Goal: Task Accomplishment & Management: Manage account settings

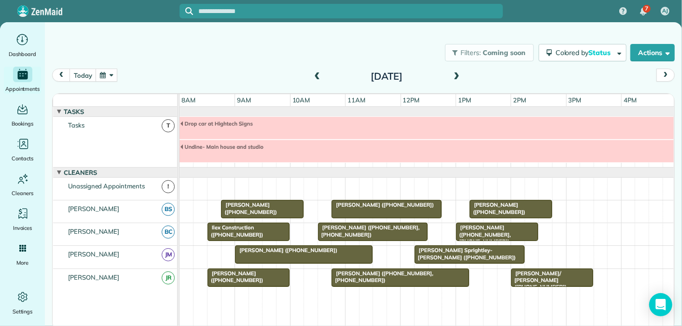
scroll to position [33, 0]
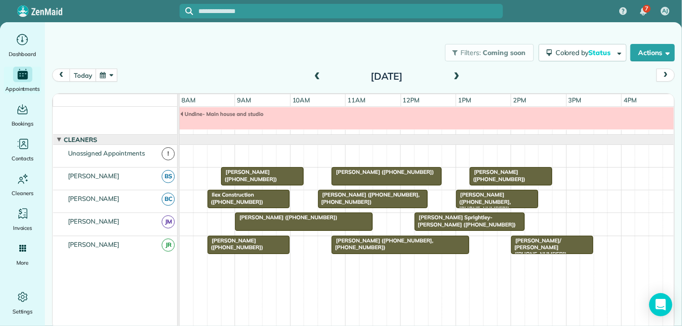
click at [457, 75] on span at bounding box center [457, 76] width 11 height 9
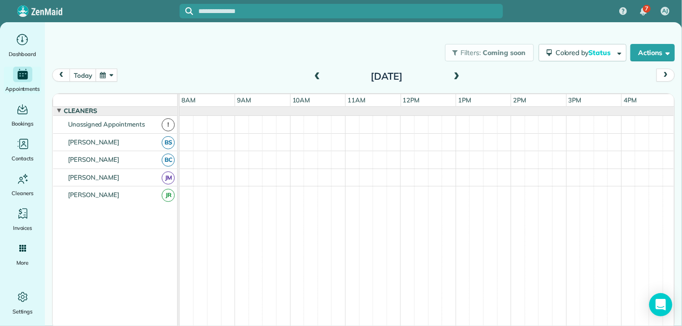
scroll to position [0, 0]
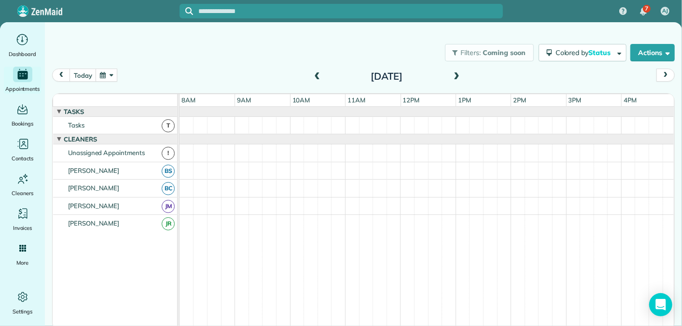
click at [457, 75] on span at bounding box center [457, 76] width 11 height 9
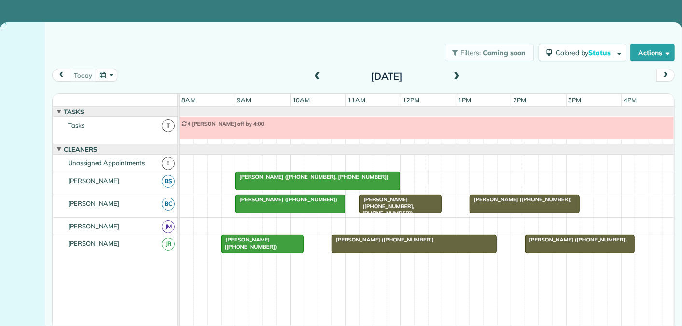
scroll to position [10, 0]
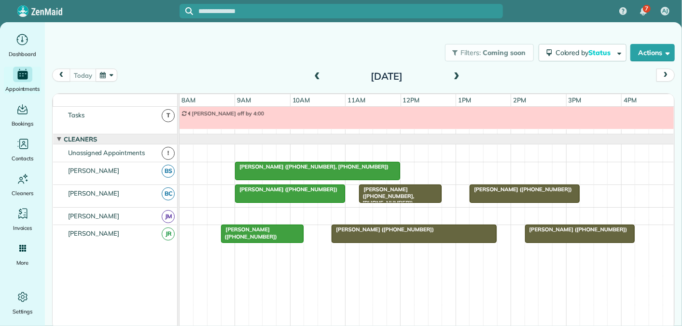
click at [455, 74] on span at bounding box center [457, 76] width 11 height 9
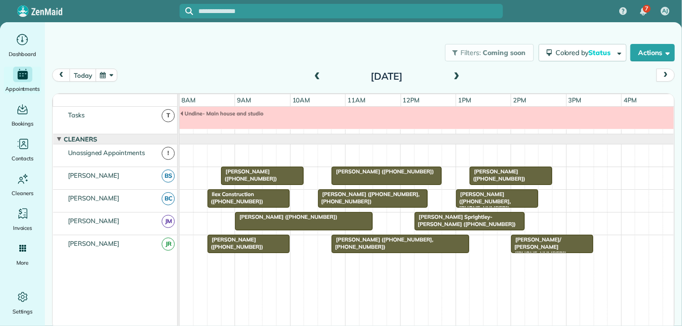
click at [455, 74] on span at bounding box center [457, 76] width 11 height 9
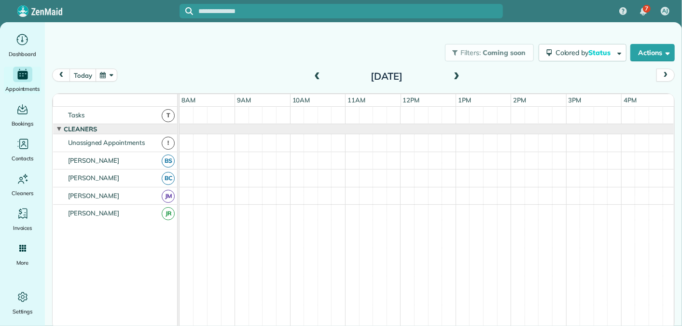
scroll to position [0, 0]
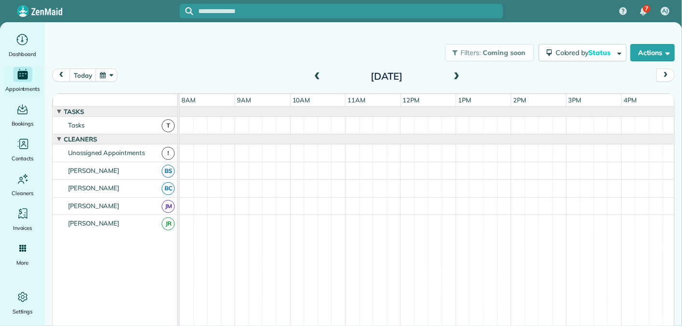
click at [455, 74] on span at bounding box center [457, 76] width 11 height 9
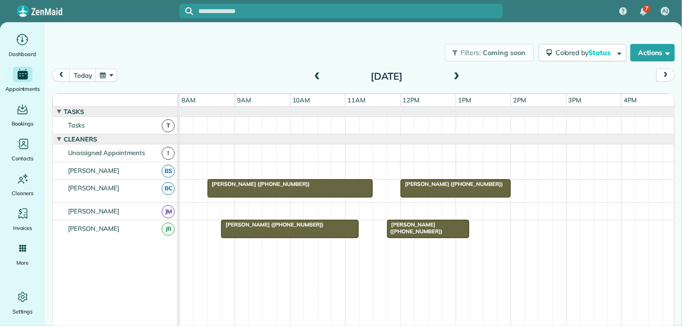
click at [458, 76] on span at bounding box center [457, 76] width 11 height 9
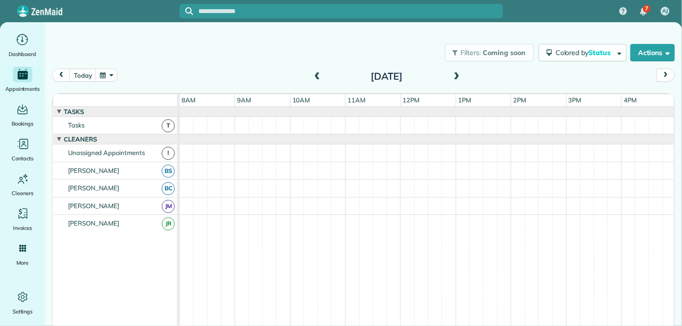
scroll to position [10, 0]
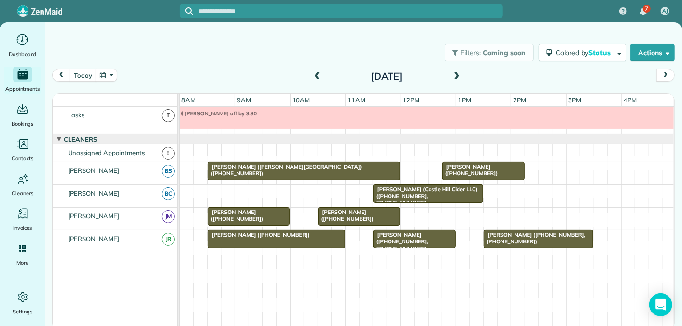
click at [458, 75] on span at bounding box center [457, 76] width 11 height 9
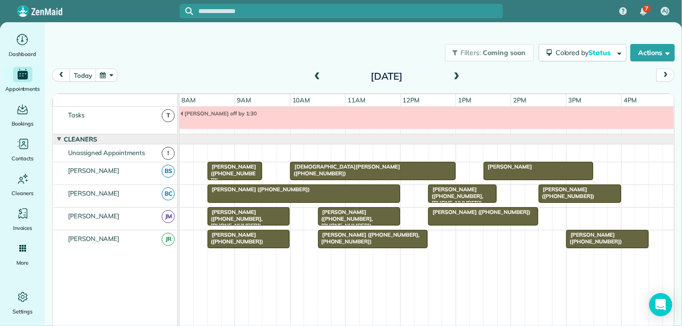
click at [316, 76] on span at bounding box center [317, 76] width 11 height 9
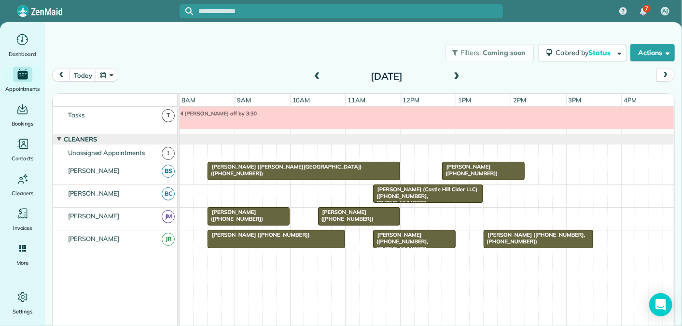
click at [460, 77] on span at bounding box center [457, 76] width 11 height 9
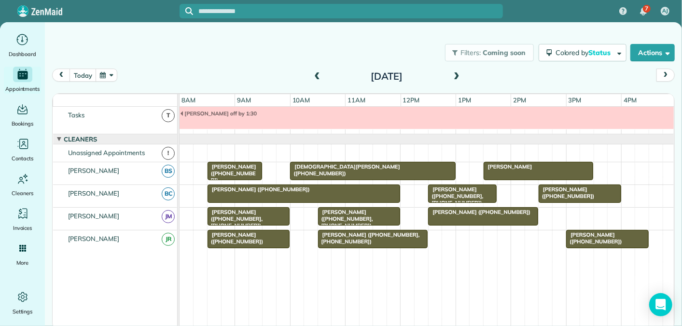
click at [460, 77] on span at bounding box center [457, 76] width 11 height 9
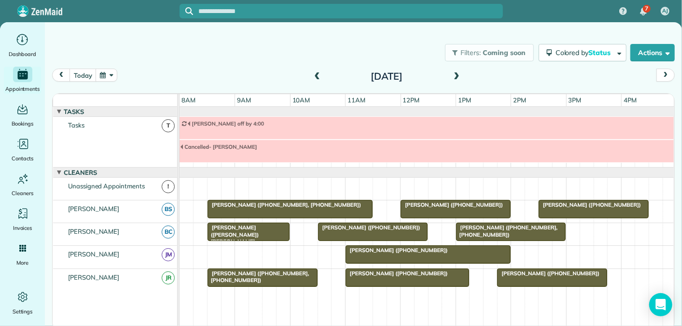
scroll to position [33, 0]
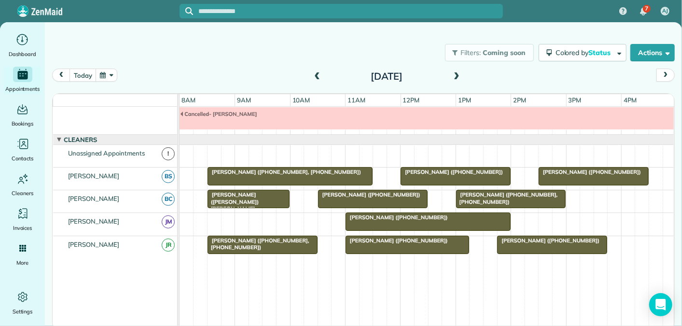
click at [368, 240] on span "Elizabeth Smith (+14349892105)" at bounding box center [396, 240] width 103 height 7
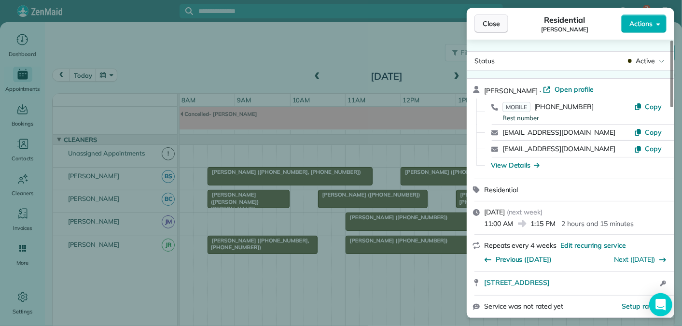
click at [501, 18] on button "Close" at bounding box center [492, 23] width 34 height 18
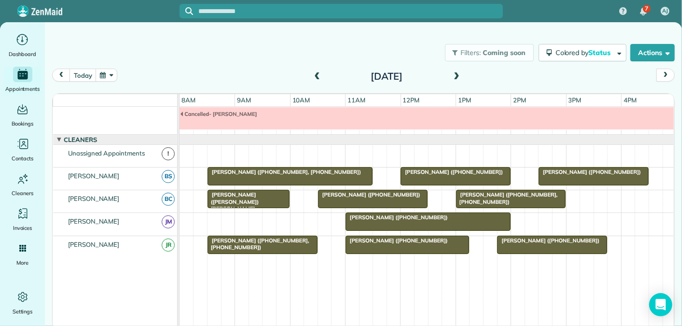
click at [526, 242] on div at bounding box center [552, 244] width 109 height 17
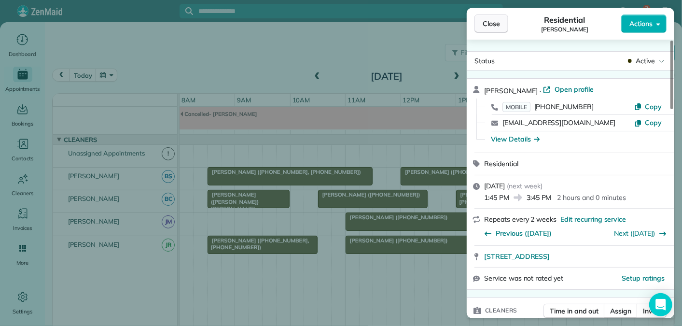
click at [488, 27] on span "Close" at bounding box center [491, 24] width 17 height 10
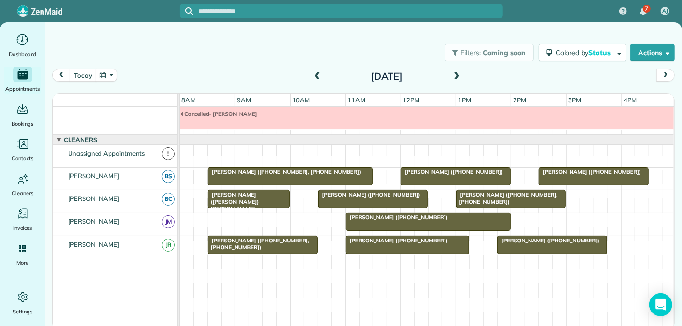
click at [459, 75] on span at bounding box center [457, 76] width 11 height 9
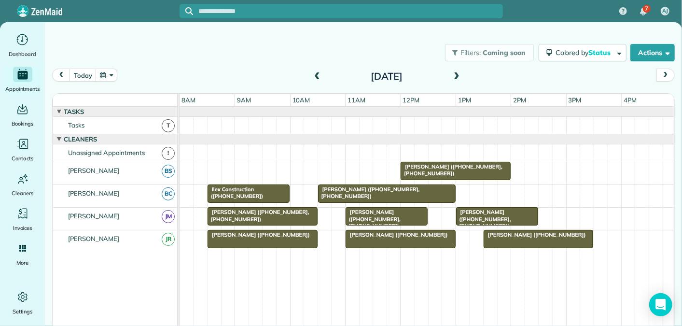
click at [316, 76] on span at bounding box center [317, 76] width 11 height 9
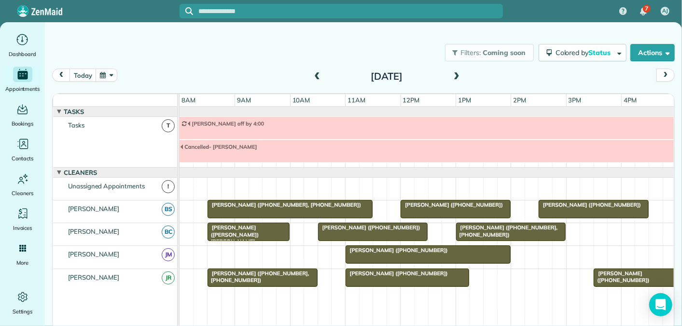
scroll to position [33, 0]
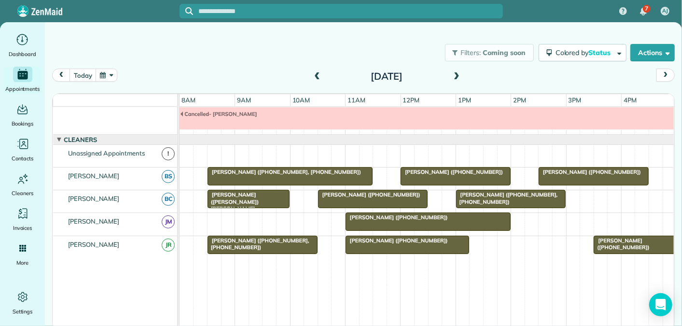
click at [316, 76] on span at bounding box center [317, 76] width 11 height 9
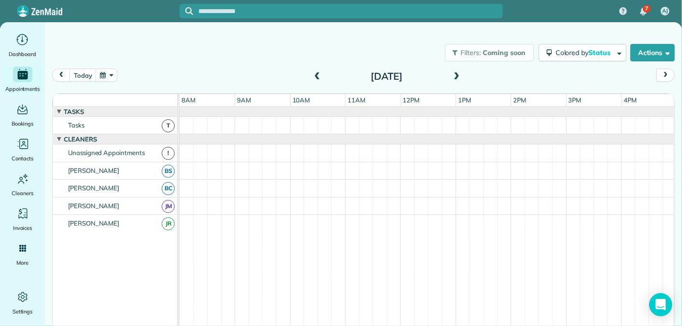
scroll to position [10, 0]
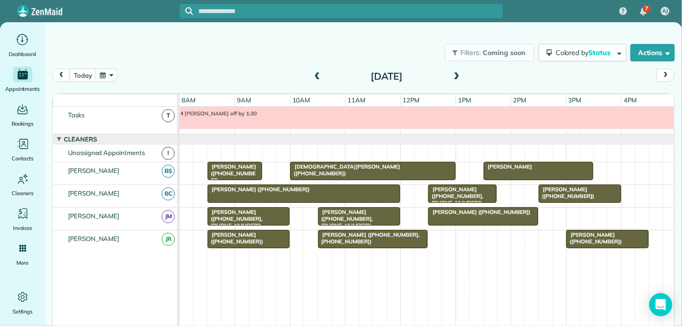
click at [316, 76] on span at bounding box center [317, 76] width 11 height 9
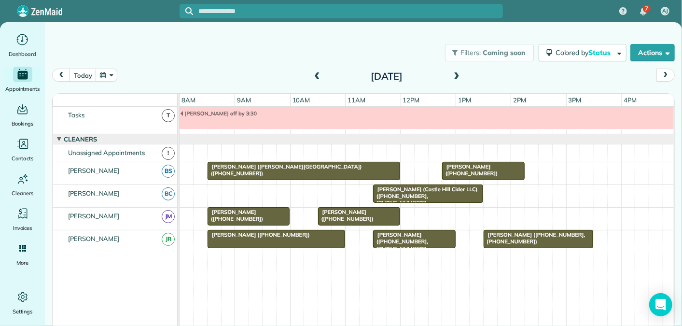
click at [316, 76] on span at bounding box center [317, 76] width 11 height 9
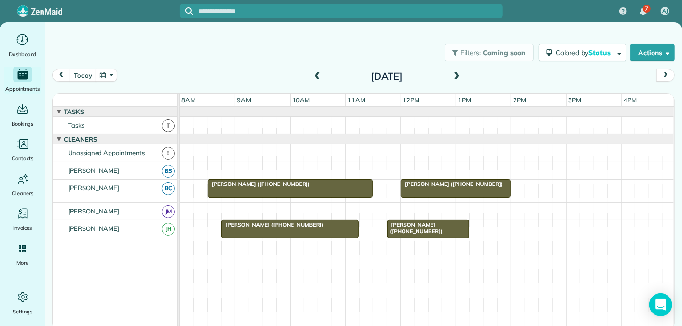
click at [457, 75] on span at bounding box center [457, 76] width 11 height 9
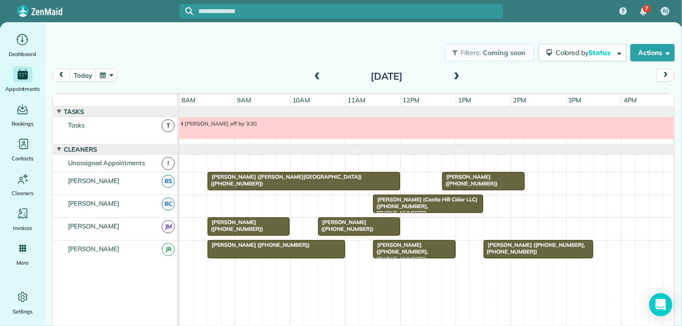
click at [316, 71] on span at bounding box center [317, 77] width 11 height 14
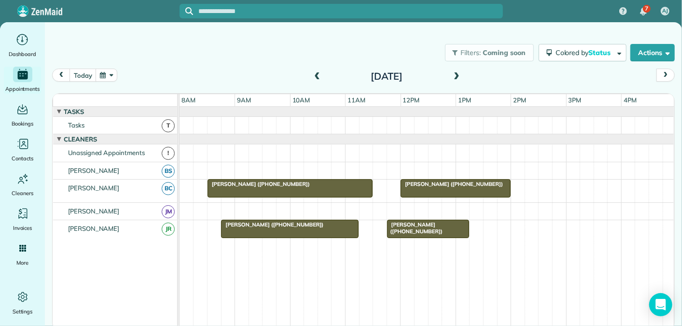
click at [456, 76] on span at bounding box center [457, 76] width 11 height 9
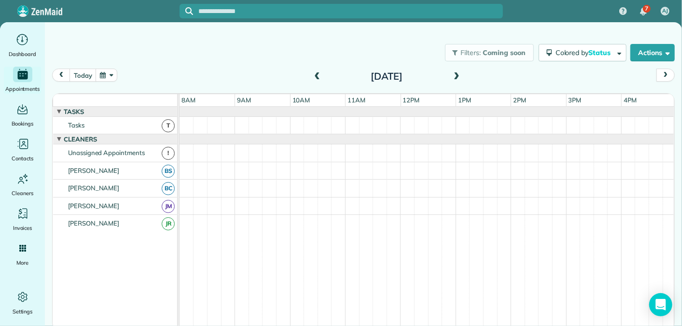
scroll to position [10, 0]
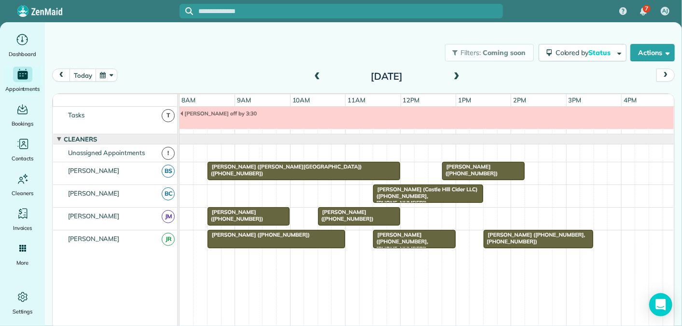
click at [457, 76] on span at bounding box center [457, 76] width 11 height 9
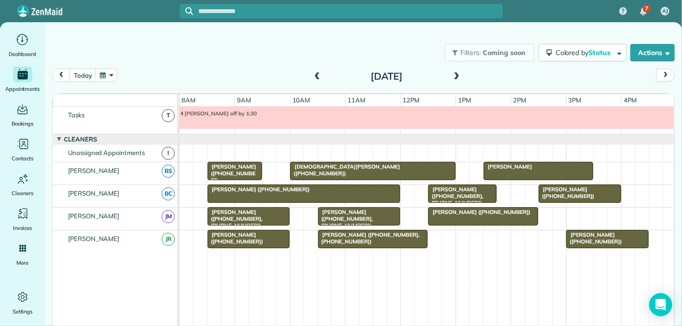
click at [318, 79] on span at bounding box center [317, 76] width 11 height 9
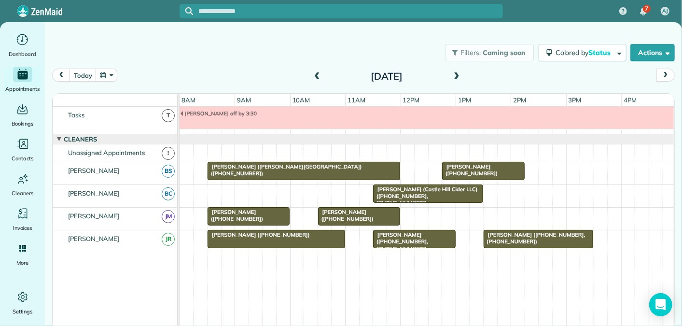
click at [456, 74] on span at bounding box center [457, 76] width 11 height 9
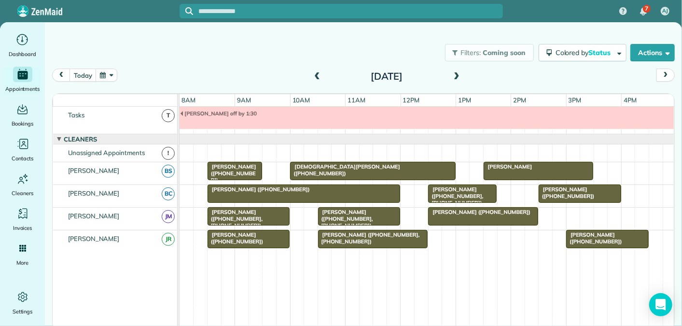
click at [456, 74] on span at bounding box center [457, 76] width 11 height 9
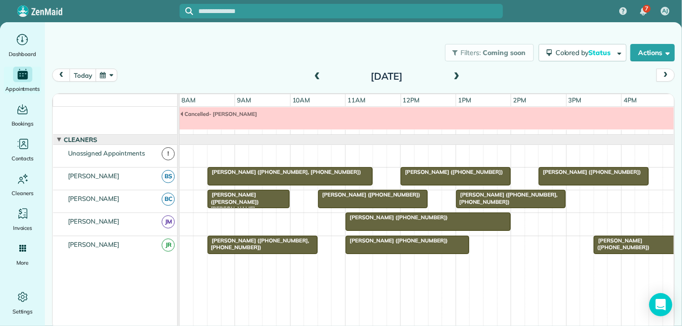
click at [317, 75] on span at bounding box center [317, 76] width 11 height 9
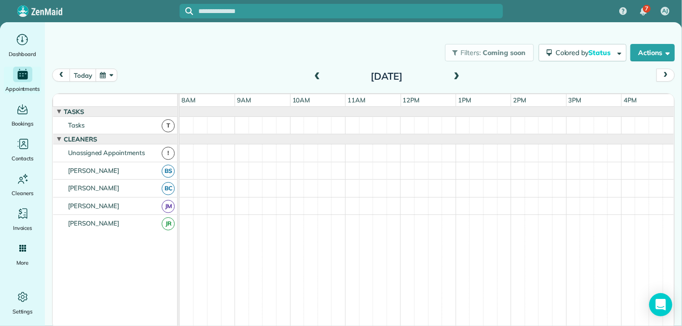
click at [317, 75] on span at bounding box center [317, 76] width 11 height 9
click at [315, 73] on span at bounding box center [317, 76] width 11 height 9
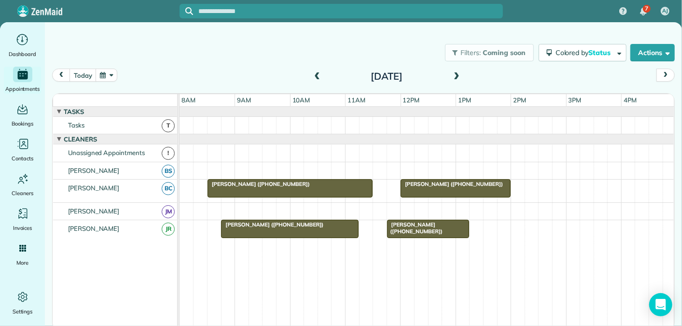
click at [459, 73] on span at bounding box center [457, 76] width 11 height 9
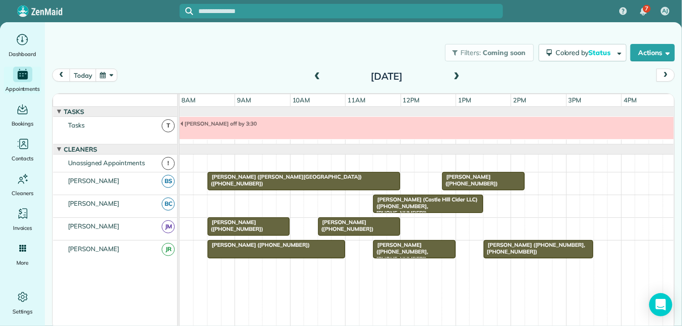
click at [316, 73] on span at bounding box center [317, 76] width 11 height 9
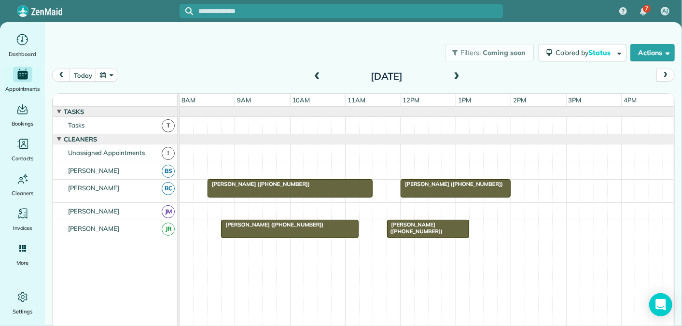
click at [457, 75] on span at bounding box center [457, 76] width 11 height 9
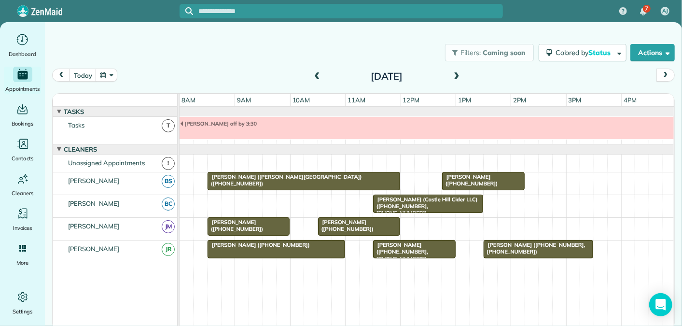
scroll to position [10, 0]
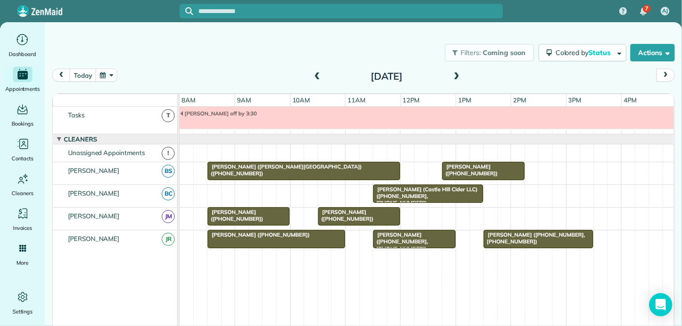
click at [312, 75] on span at bounding box center [317, 76] width 11 height 9
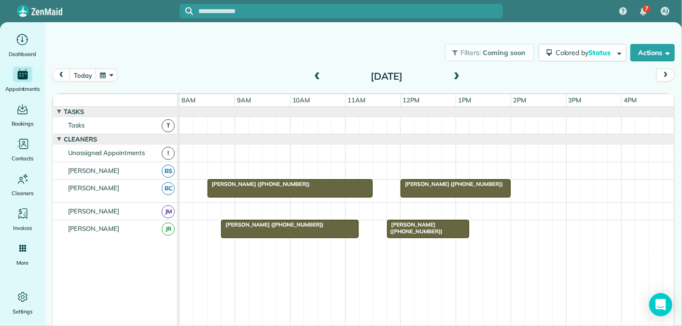
click at [458, 73] on span at bounding box center [457, 76] width 11 height 9
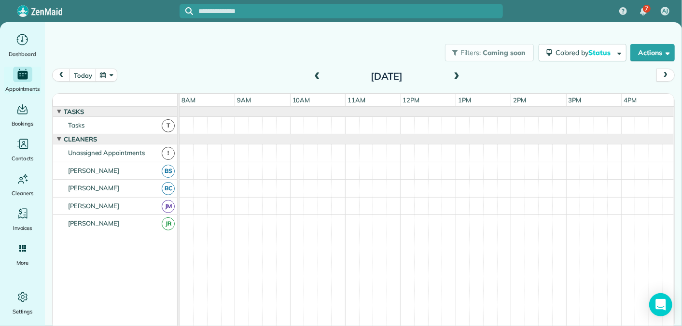
scroll to position [10, 0]
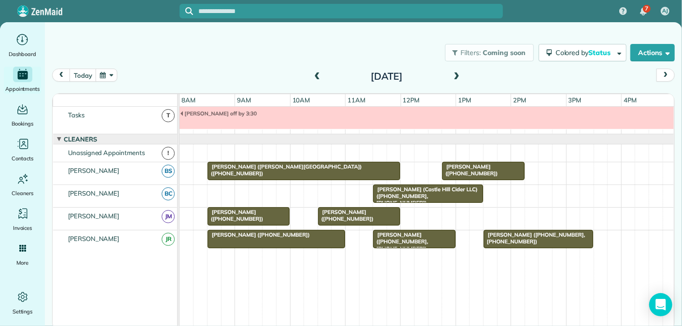
click at [458, 73] on span at bounding box center [457, 76] width 11 height 9
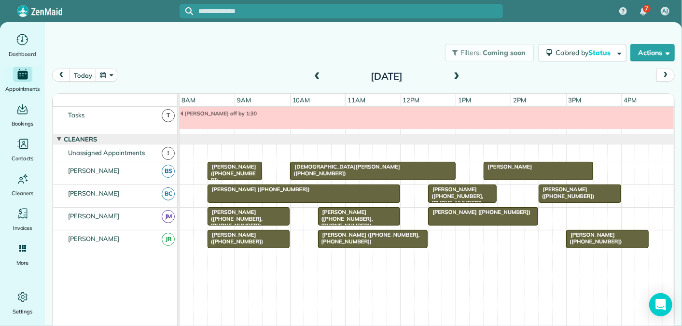
scroll to position [0, 0]
